Goal: Task Accomplishment & Management: Use online tool/utility

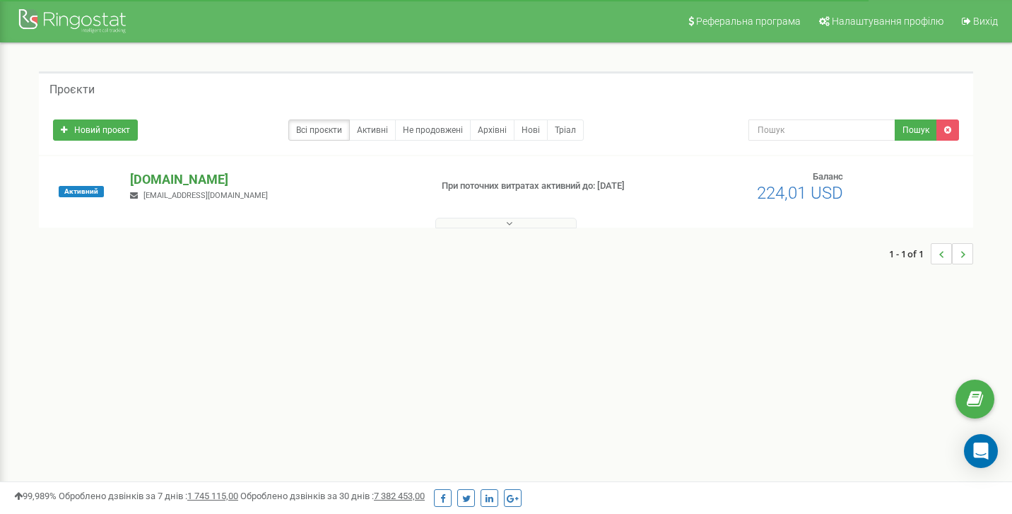
click at [210, 181] on p "[DOMAIN_NAME]" at bounding box center [274, 179] width 288 height 18
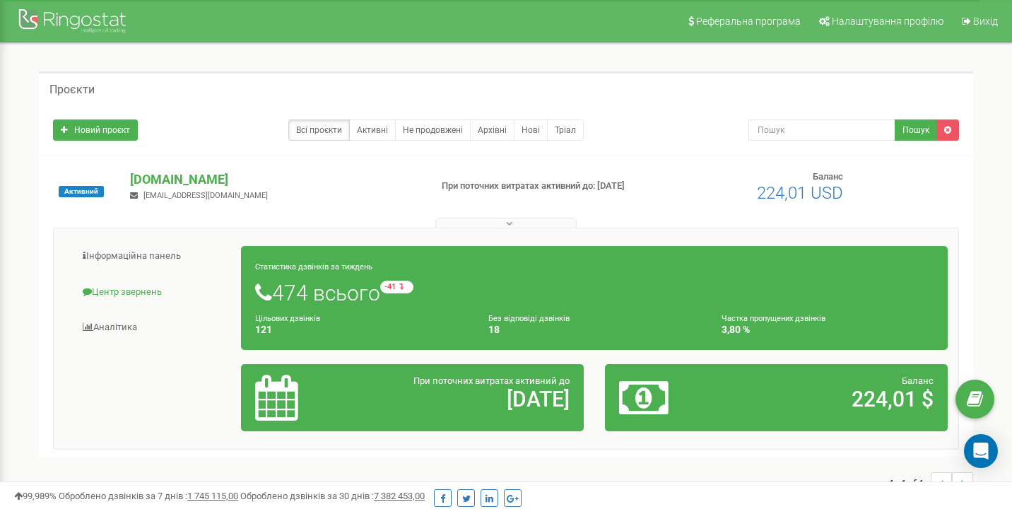
click at [150, 296] on link "Центр звернень" at bounding box center [152, 292] width 177 height 35
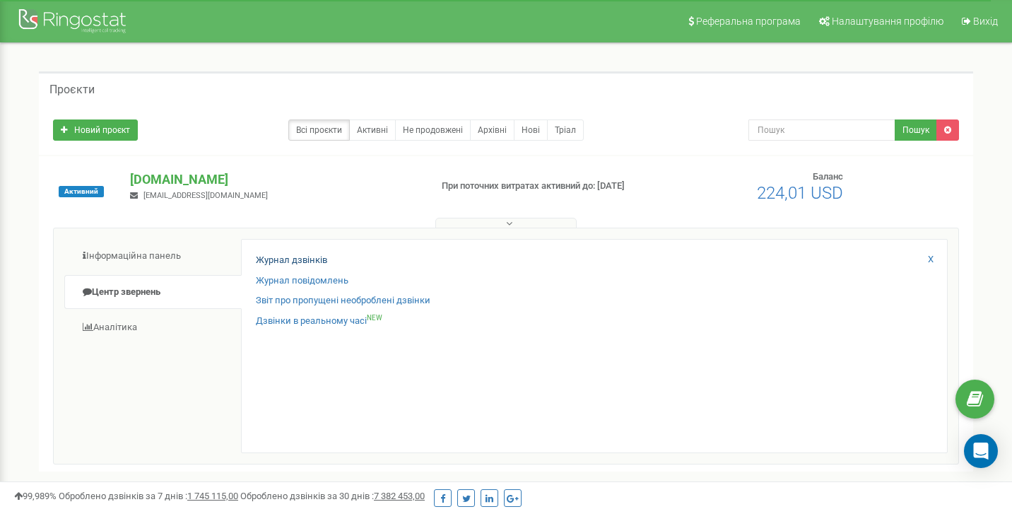
click at [315, 259] on link "Журнал дзвінків" at bounding box center [291, 260] width 71 height 13
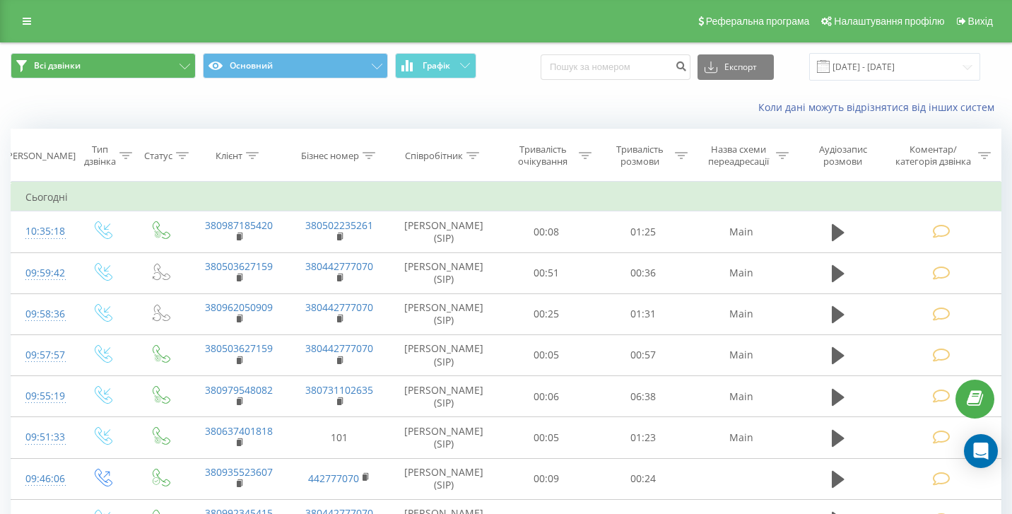
click at [151, 78] on button "Всі дзвінки" at bounding box center [103, 65] width 185 height 25
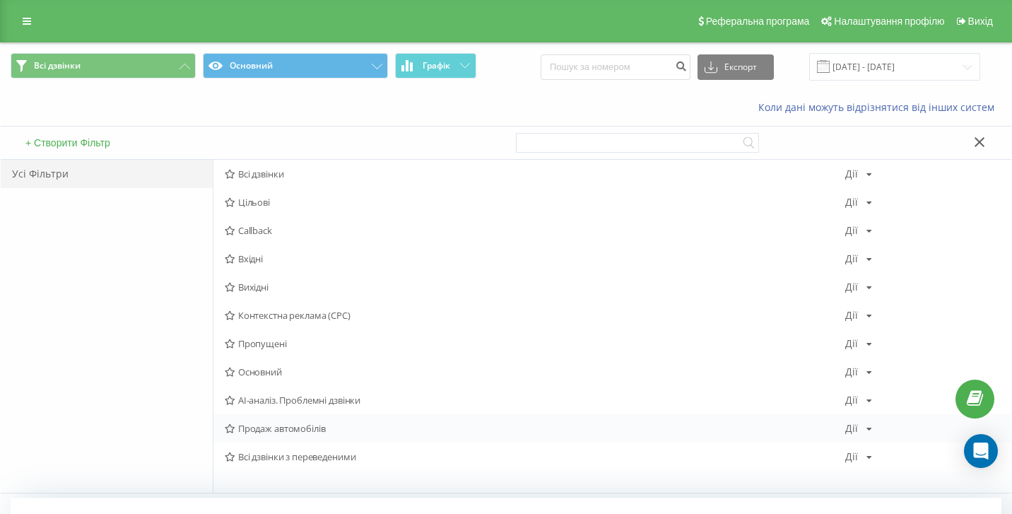
click at [294, 433] on span "Продаж автомобілів" at bounding box center [535, 428] width 621 height 10
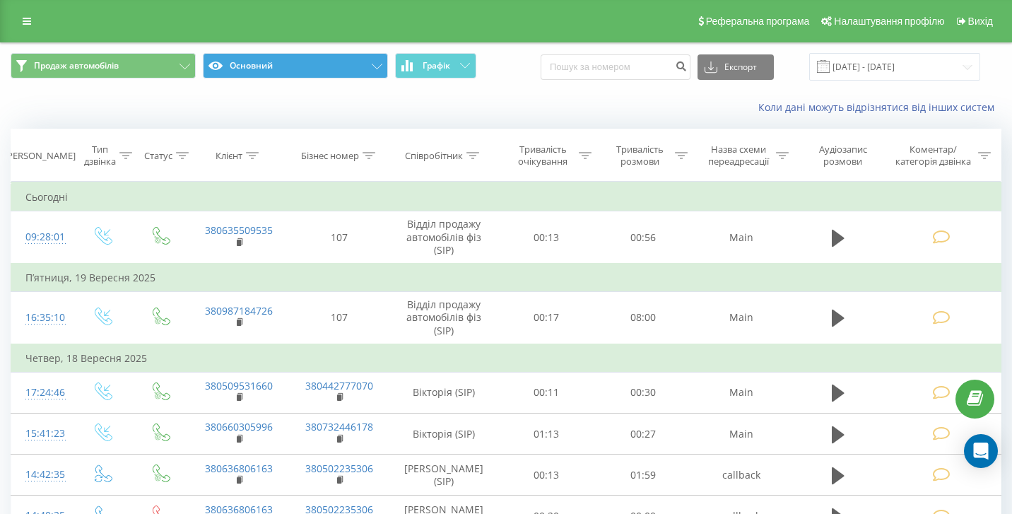
click at [312, 77] on button "Основний" at bounding box center [295, 65] width 185 height 25
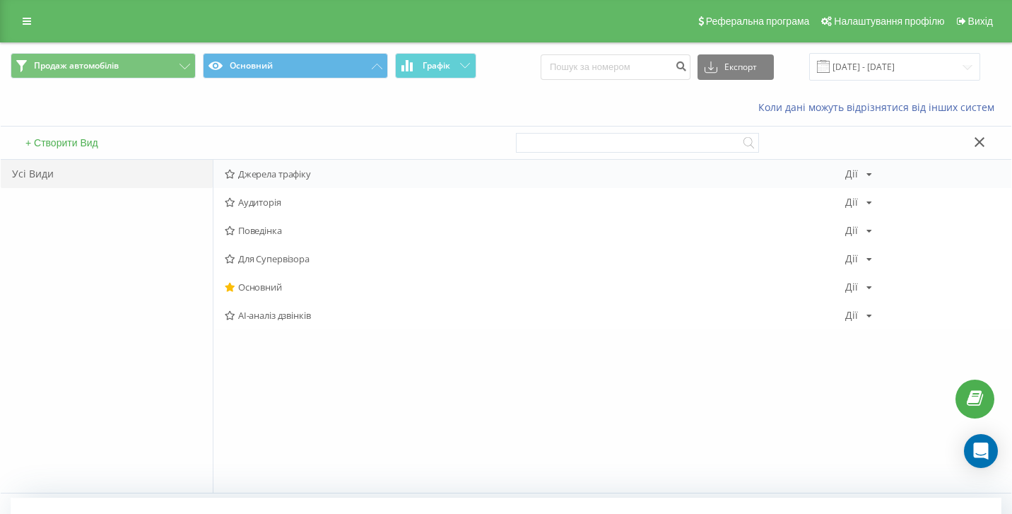
click at [288, 179] on span "Джерела трафіку" at bounding box center [535, 174] width 621 height 10
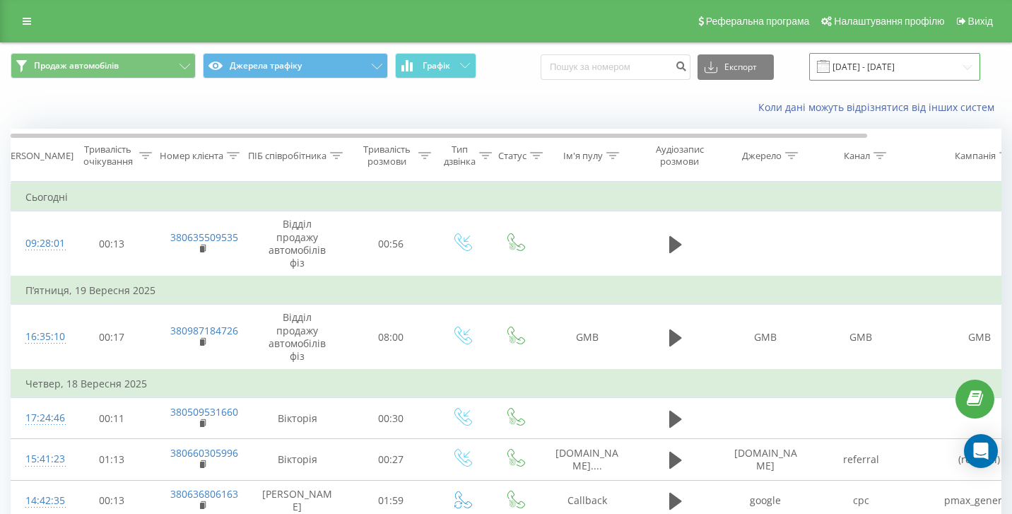
click at [870, 81] on input "[DATE] - [DATE]" at bounding box center [894, 67] width 171 height 28
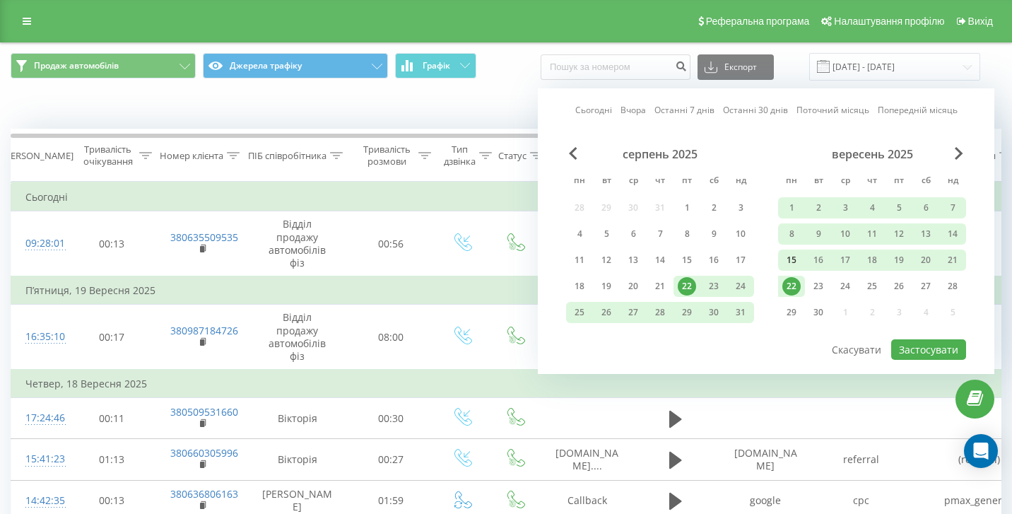
click at [797, 269] on div "15" at bounding box center [792, 260] width 18 height 18
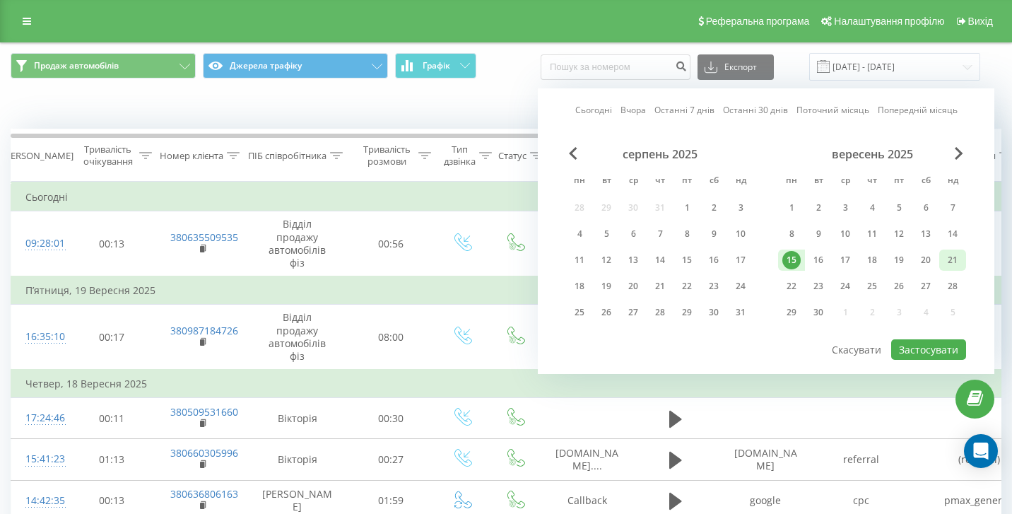
click at [951, 267] on div "21" at bounding box center [953, 260] width 18 height 18
click at [937, 358] on button "Застосувати" at bounding box center [928, 349] width 75 height 20
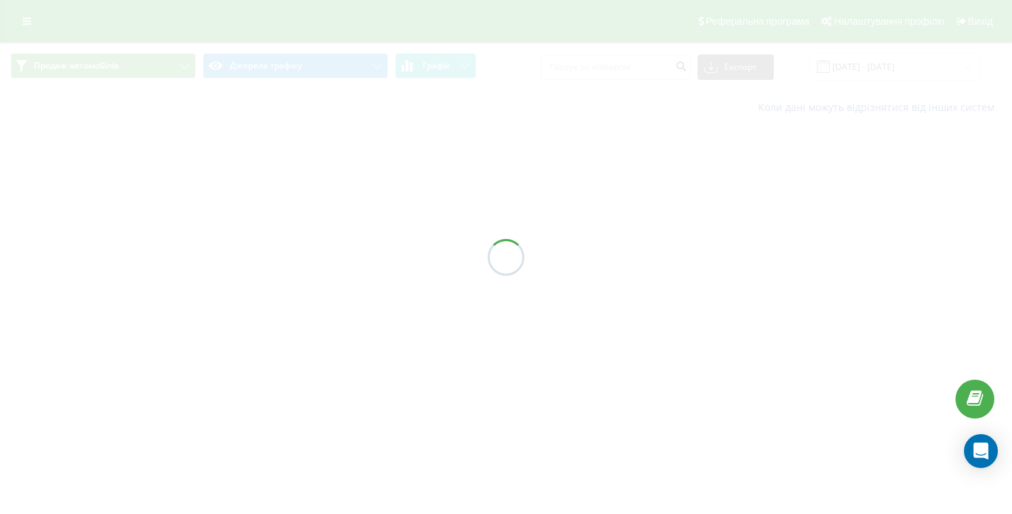
type input "[DATE] - [DATE]"
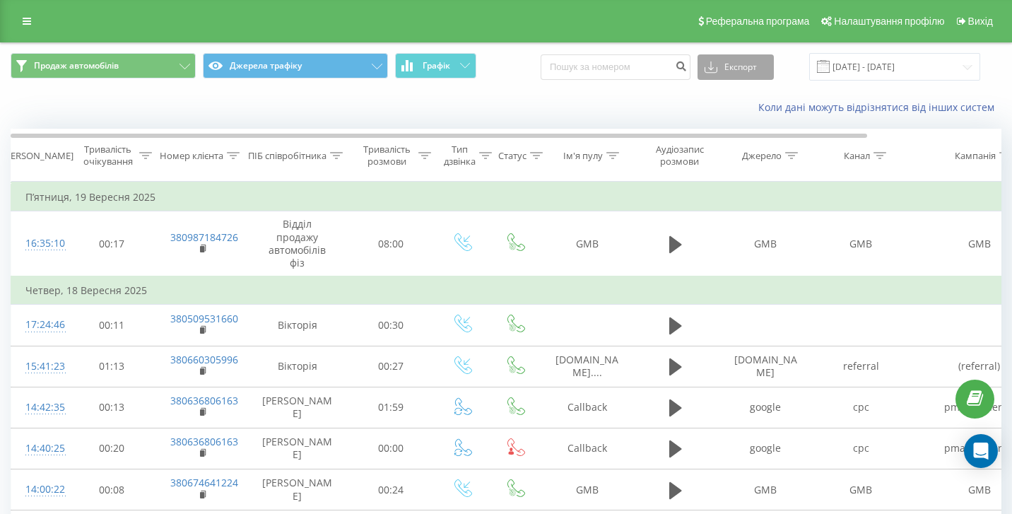
click at [744, 61] on button "Експорт" at bounding box center [736, 66] width 76 height 25
click at [725, 118] on span ".xls" at bounding box center [718, 118] width 16 height 13
click at [503, 109] on div "Коли дані можуть відрізнятися вiд інших систем" at bounding box center [506, 107] width 1011 height 34
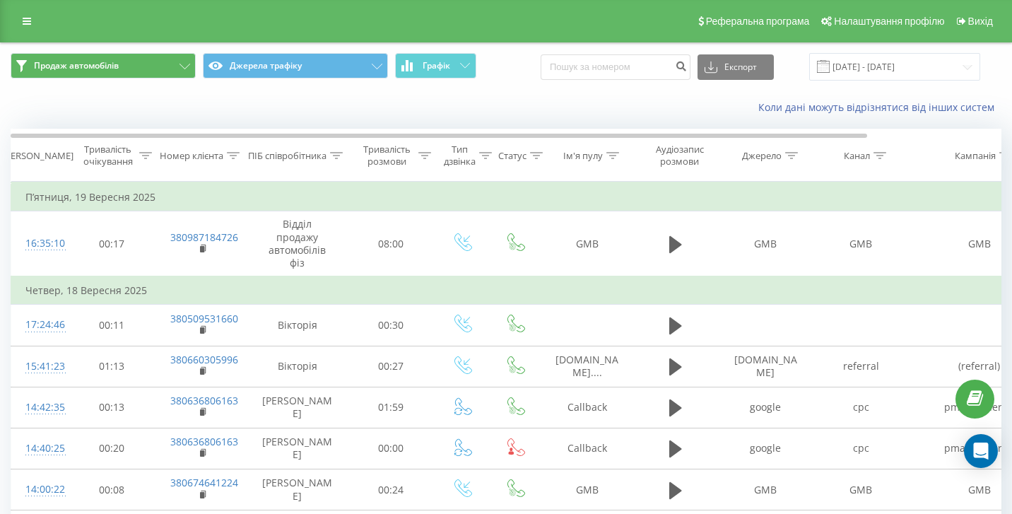
click at [167, 74] on button "Продаж автомобілів" at bounding box center [103, 65] width 185 height 25
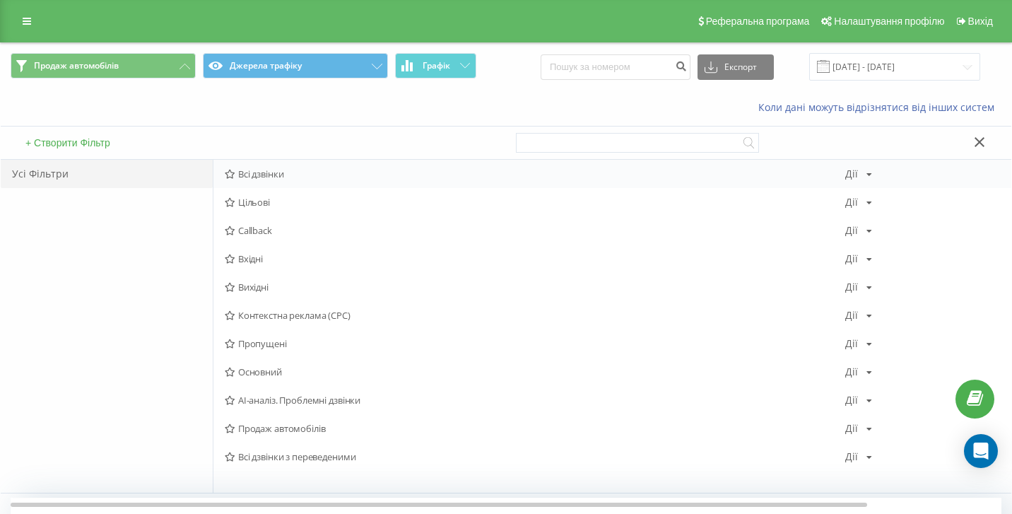
click at [259, 179] on span "Всі дзвінки" at bounding box center [535, 174] width 621 height 10
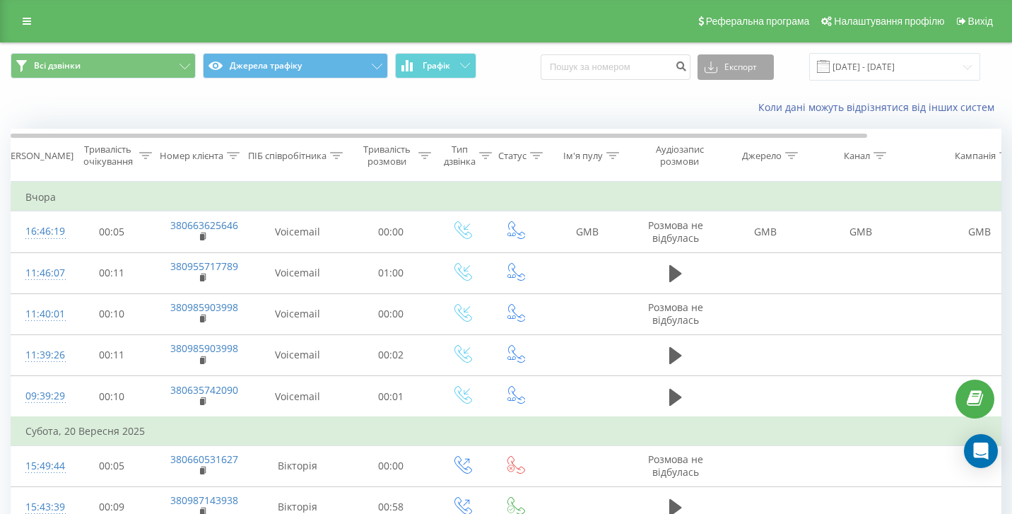
click at [765, 77] on button "Експорт" at bounding box center [736, 66] width 76 height 25
click at [753, 131] on div ".xls" at bounding box center [735, 118] width 75 height 25
click at [556, 58] on div "Всі дзвінки Джерела трафіку Графік Експорт .csv .xls .xlsx [DATE] - [DATE]" at bounding box center [506, 66] width 1011 height 47
